Goal: Task Accomplishment & Management: Manage account settings

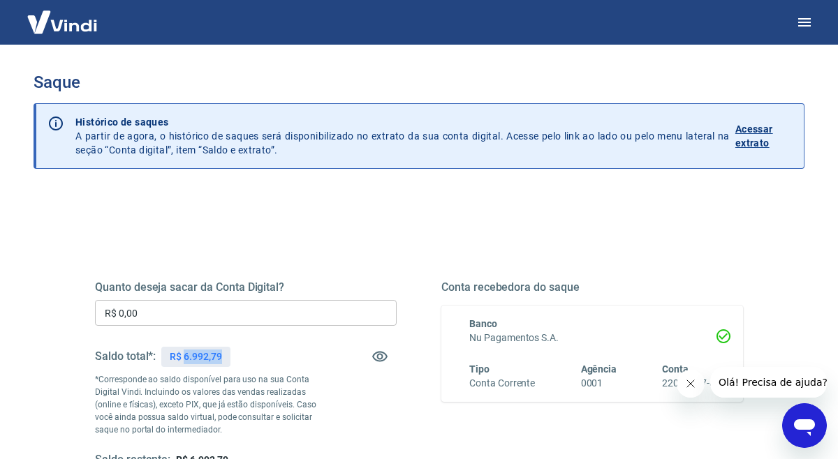
drag, startPoint x: 183, startPoint y: 354, endPoint x: 253, endPoint y: 355, distance: 70.5
click at [253, 355] on div "Saldo total*: R$ 6.992,79" at bounding box center [246, 357] width 302 height 34
copy p "6.992,79"
click at [188, 310] on input "R$ 0,00" at bounding box center [246, 313] width 302 height 26
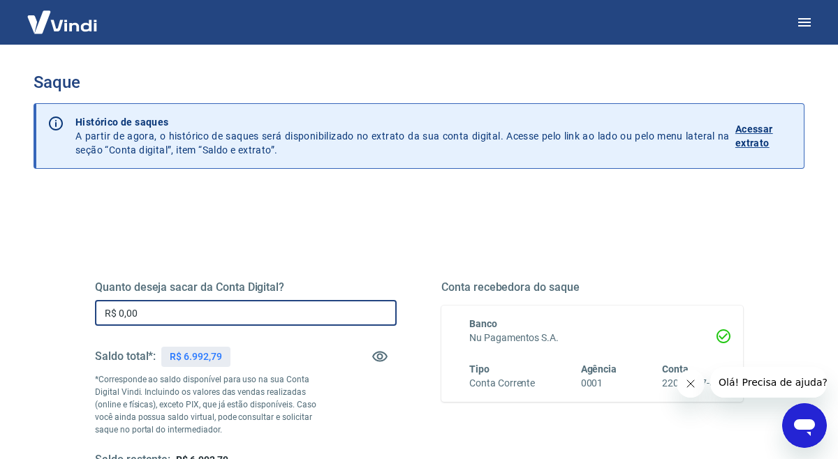
click at [188, 310] on input "R$ 0,00" at bounding box center [246, 313] width 302 height 26
paste input "6.992,79"
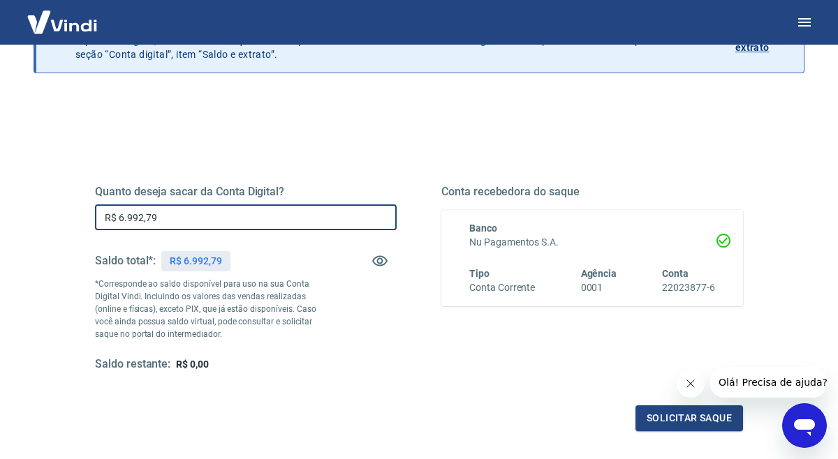
scroll to position [231, 0]
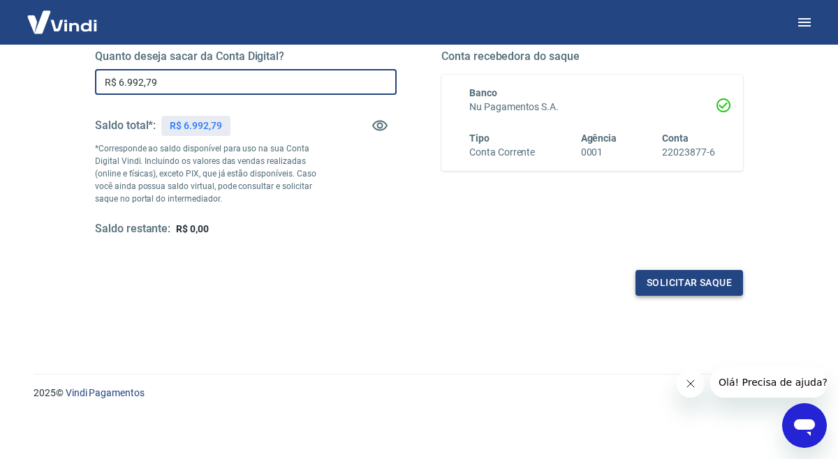
type input "R$ 6.992,79"
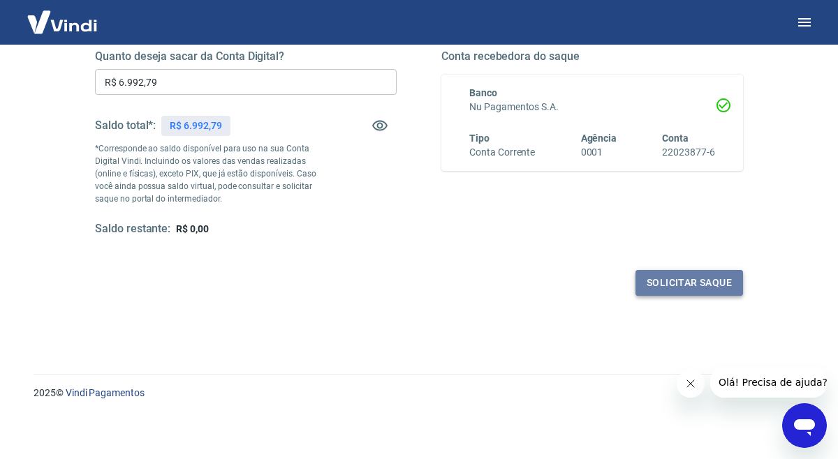
click at [690, 288] on button "Solicitar saque" at bounding box center [689, 283] width 108 height 26
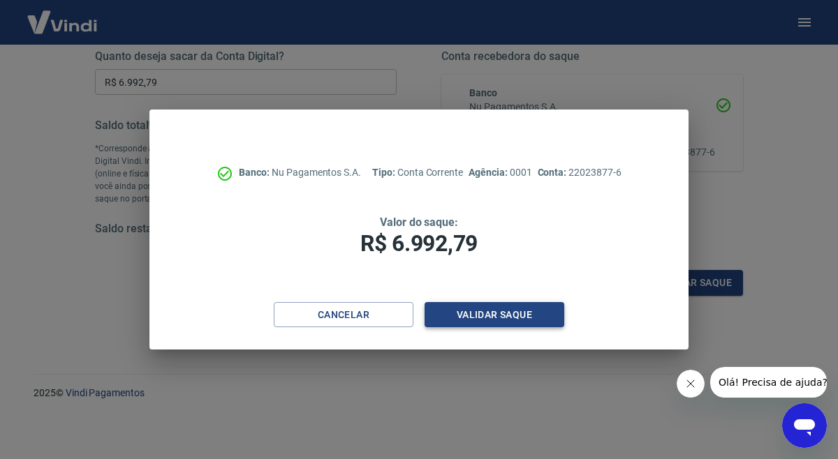
click at [509, 323] on button "Validar saque" at bounding box center [494, 315] width 140 height 26
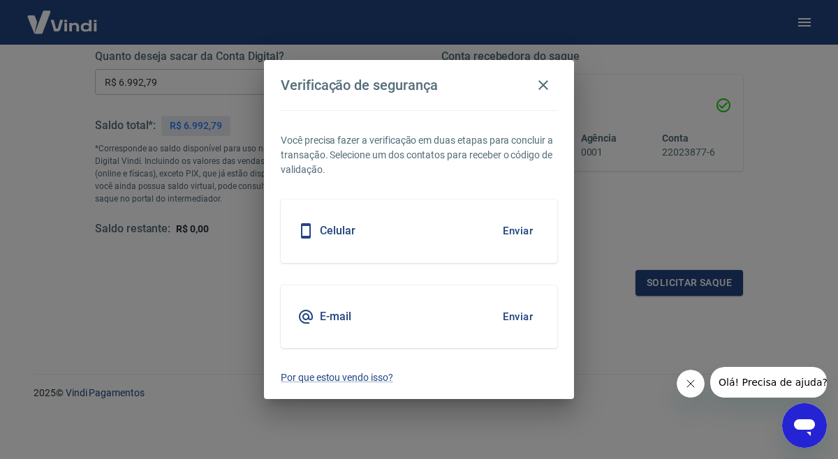
click at [524, 227] on button "Enviar" at bounding box center [517, 230] width 45 height 29
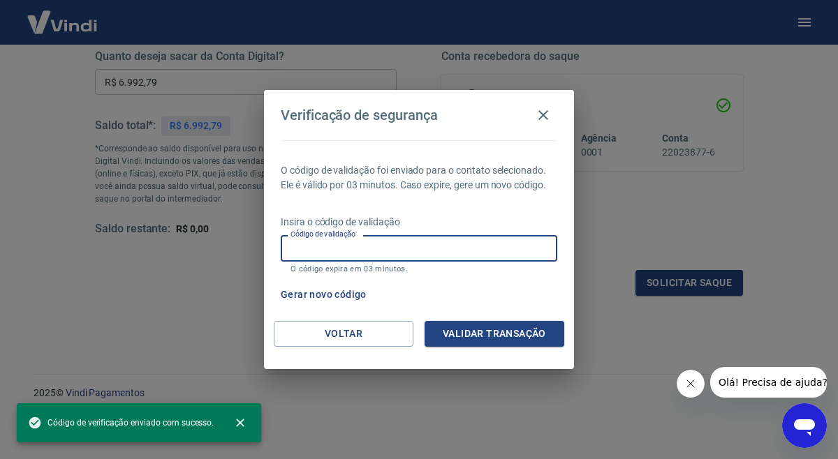
click at [375, 258] on input "Código de validação" at bounding box center [419, 248] width 276 height 26
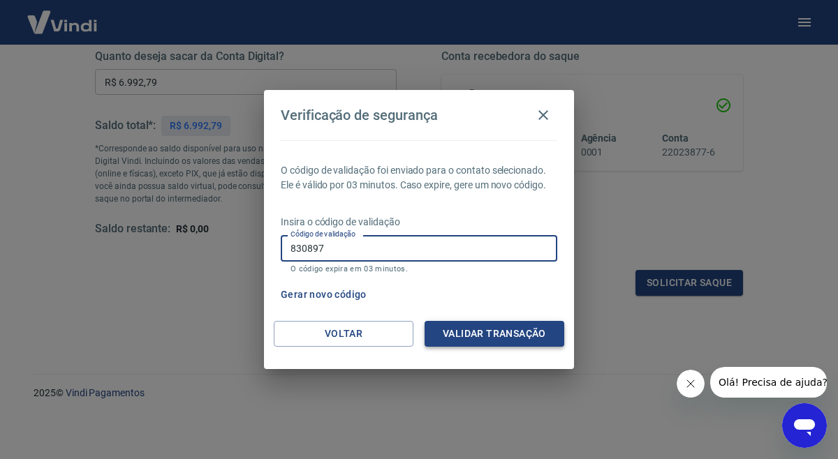
type input "830897"
click at [483, 324] on button "Validar transação" at bounding box center [494, 334] width 140 height 26
